Goal: Task Accomplishment & Management: Use online tool/utility

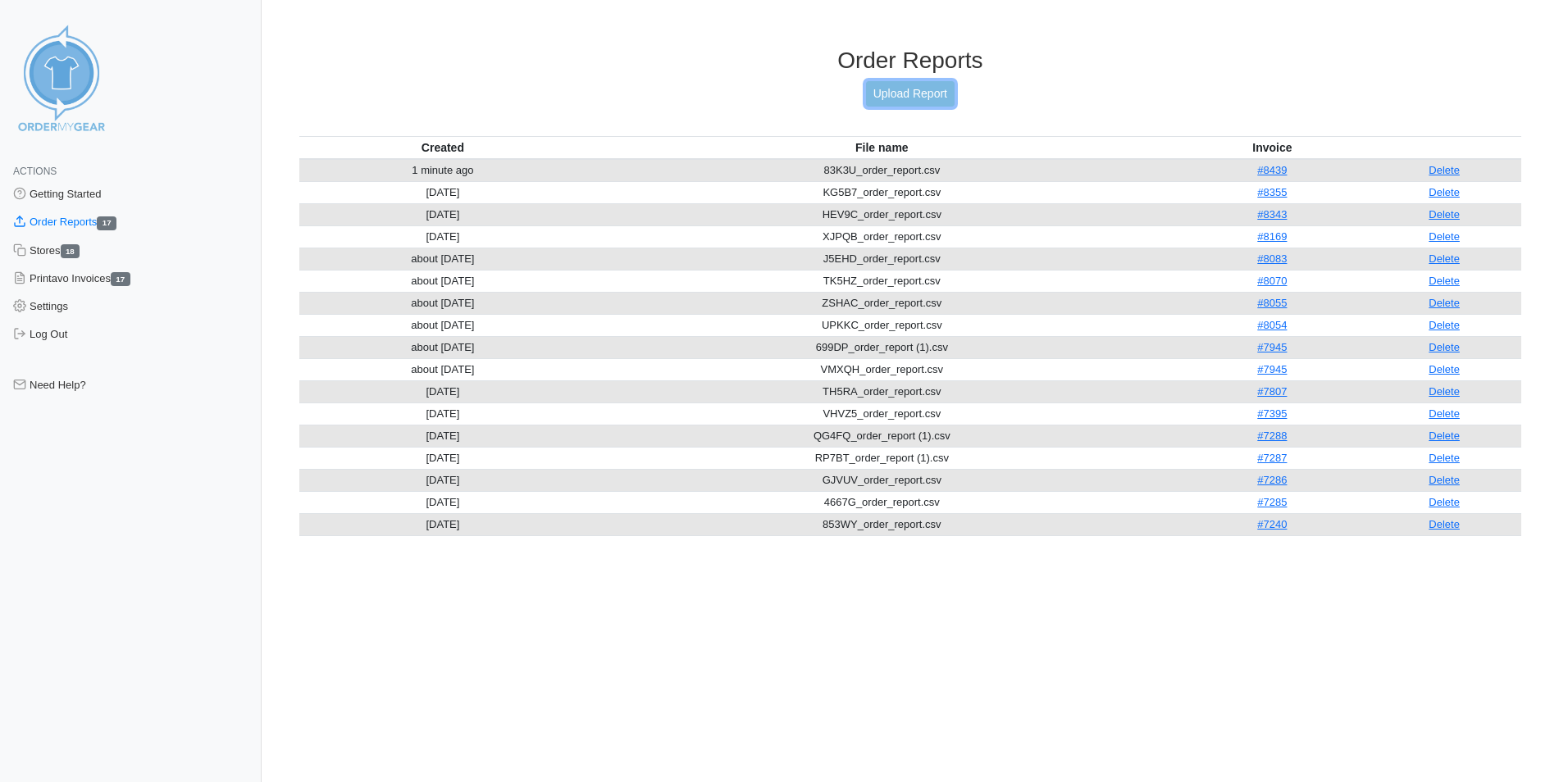
click at [926, 89] on link "Upload Report" at bounding box center [910, 94] width 88 height 25
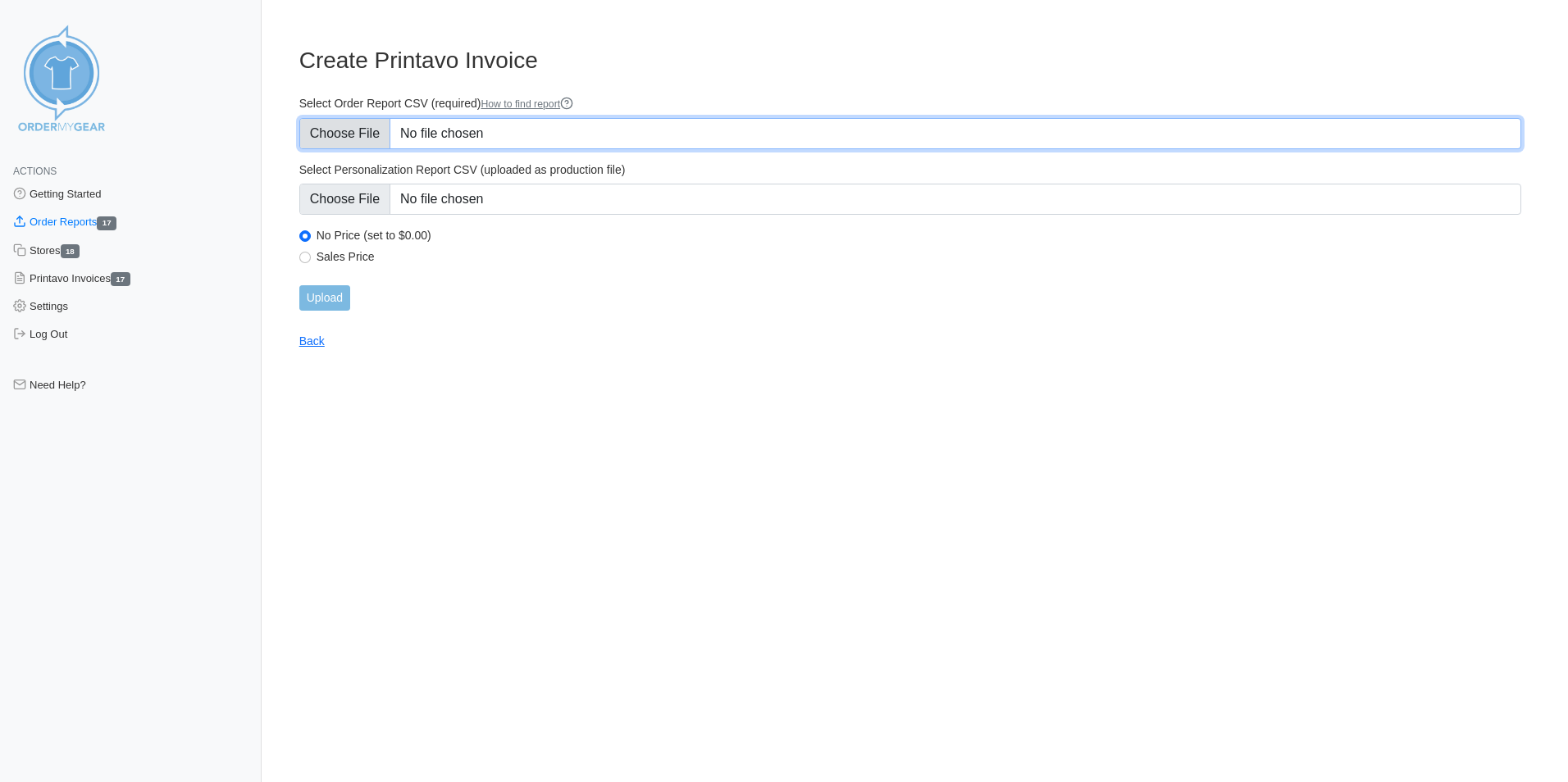
click at [543, 138] on input "Select Order Report CSV (required) How to find report" at bounding box center [910, 133] width 1222 height 32
type input "C:\fakepath\MA4NM_order_report (1).csv"
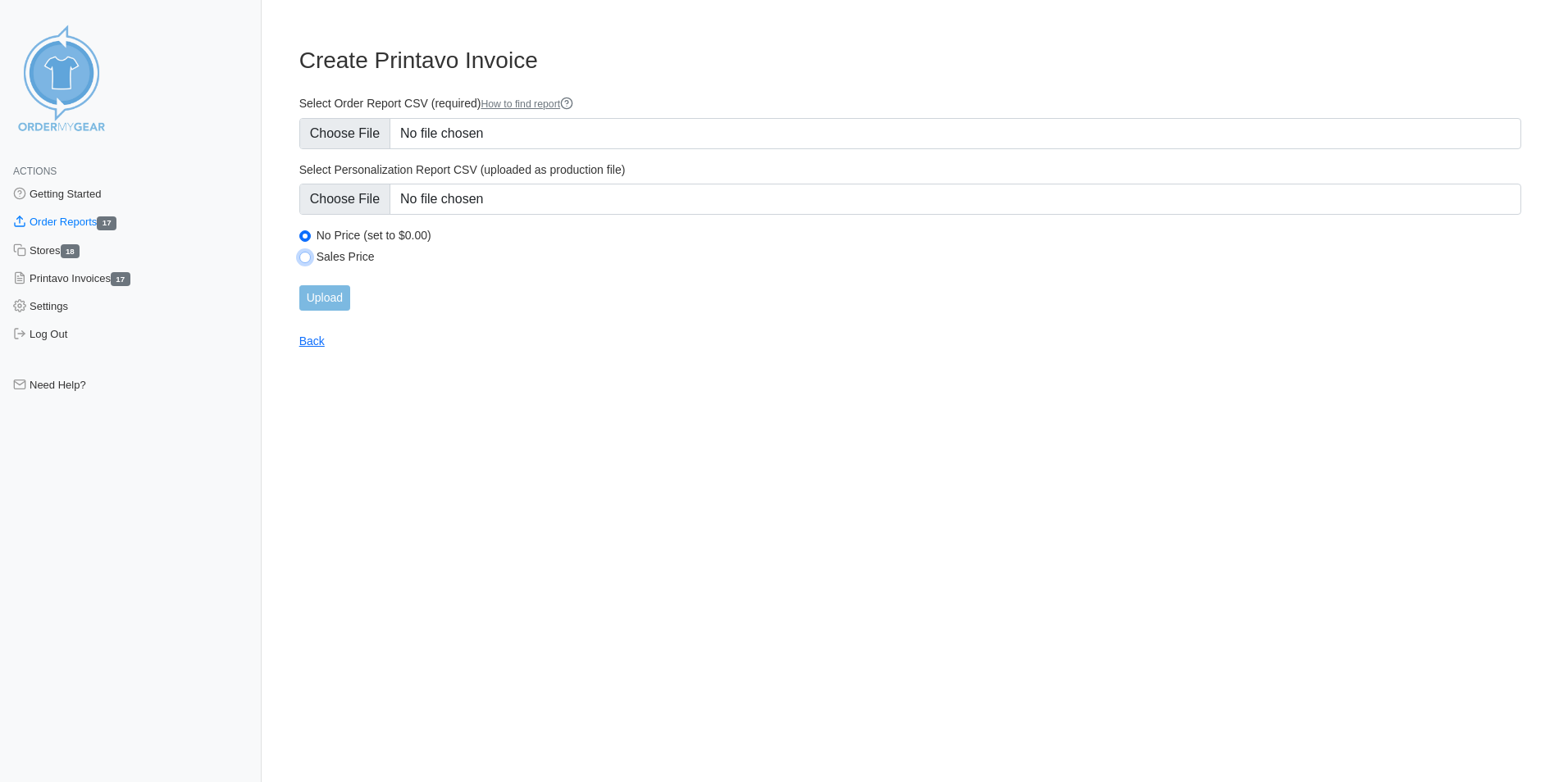
click at [305, 262] on input "Sales Price" at bounding box center [305, 257] width 12 height 12
radio input "true"
click at [333, 304] on input "Upload" at bounding box center [324, 298] width 50 height 25
